Goal: Information Seeking & Learning: Learn about a topic

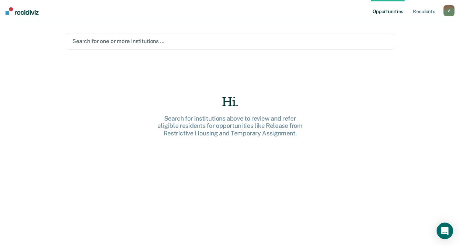
type input "f"
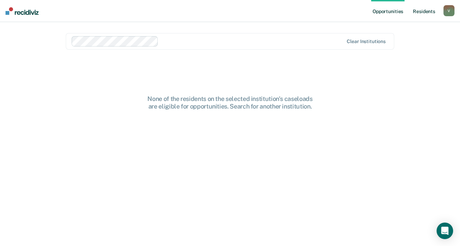
click at [424, 13] on link "Resident s" at bounding box center [423, 11] width 25 height 22
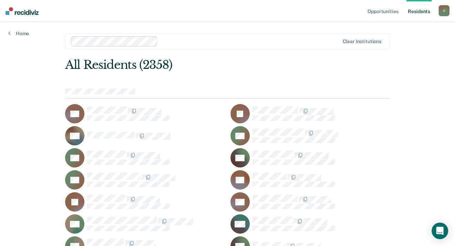
scroll to position [6968, 0]
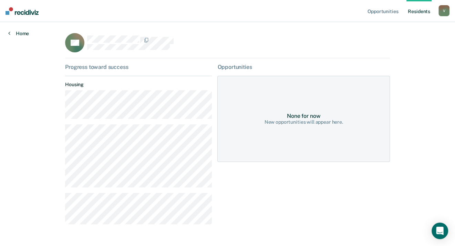
click at [9, 32] on icon at bounding box center [9, 33] width 2 height 6
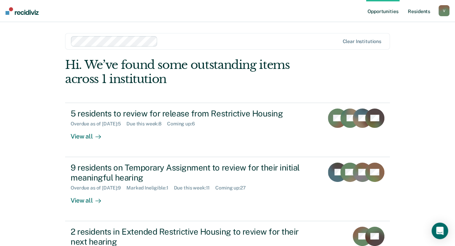
click at [414, 9] on link "Resident s" at bounding box center [418, 11] width 25 height 22
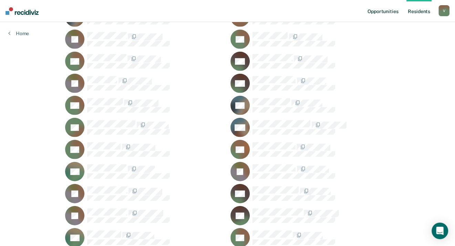
scroll to position [23135, 0]
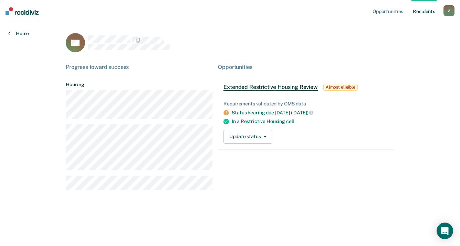
click at [23, 32] on link "Home" at bounding box center [18, 33] width 21 height 6
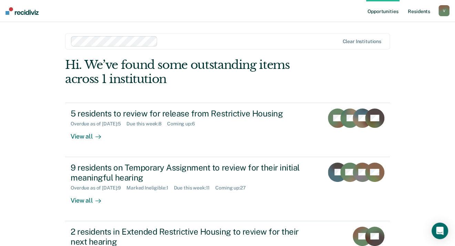
click at [420, 11] on link "Resident s" at bounding box center [418, 11] width 25 height 22
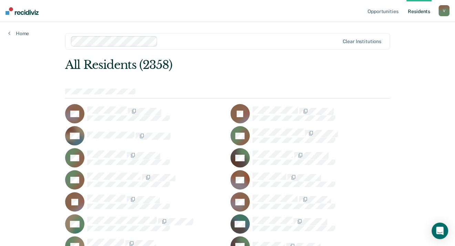
scroll to position [16417, 0]
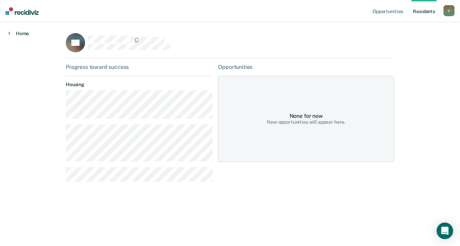
click at [11, 34] on link "Home" at bounding box center [18, 33] width 21 height 6
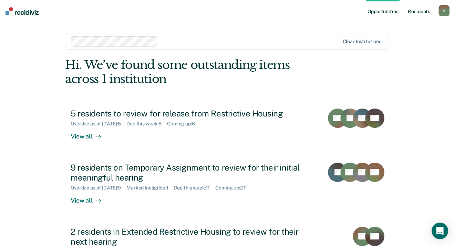
click at [416, 10] on link "Resident s" at bounding box center [418, 11] width 25 height 22
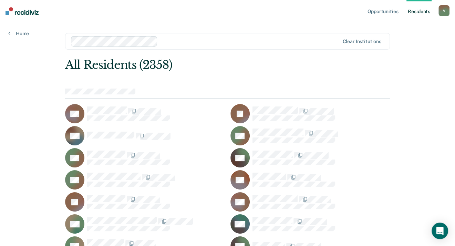
scroll to position [16417, 0]
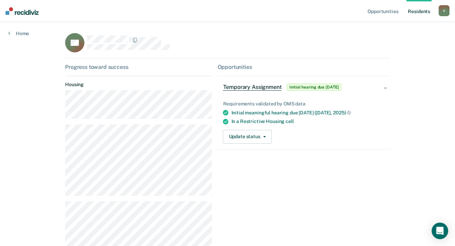
click at [8, 34] on div "Home" at bounding box center [18, 29] width 37 height 14
click at [9, 32] on icon at bounding box center [9, 33] width 2 height 6
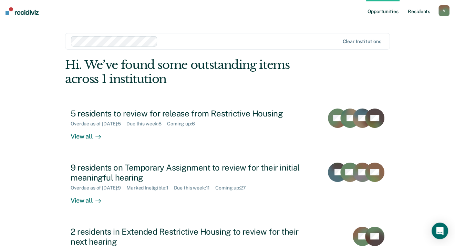
click at [417, 12] on link "Resident s" at bounding box center [418, 11] width 25 height 22
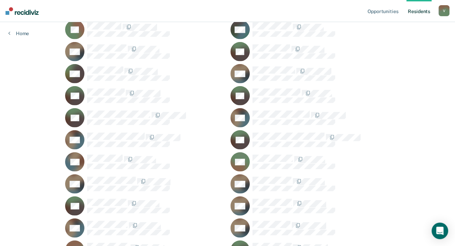
scroll to position [24501, 0]
